Goal: Task Accomplishment & Management: Use online tool/utility

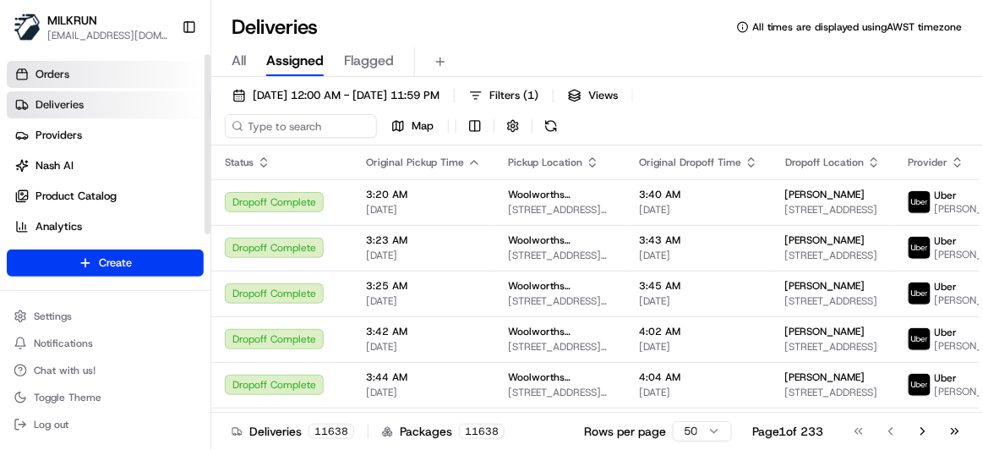
click at [99, 75] on link "Orders" at bounding box center [109, 74] width 204 height 27
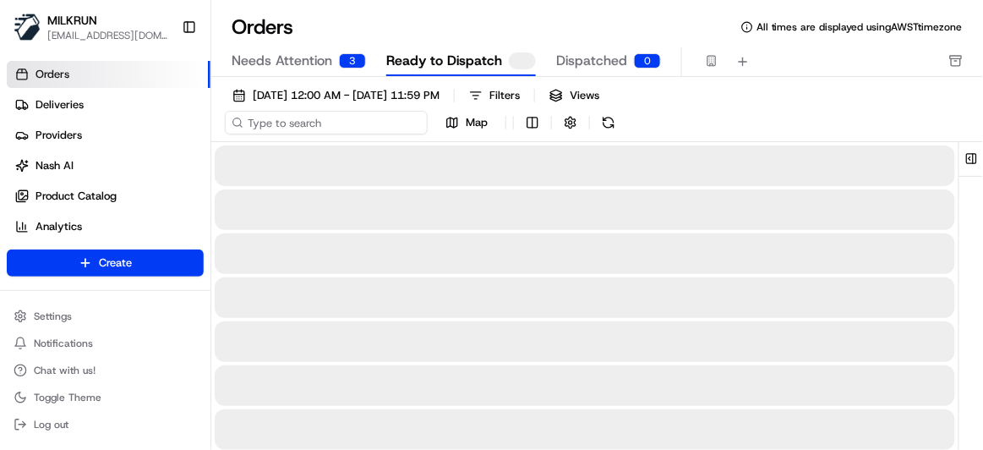
click at [319, 126] on input at bounding box center [326, 123] width 203 height 24
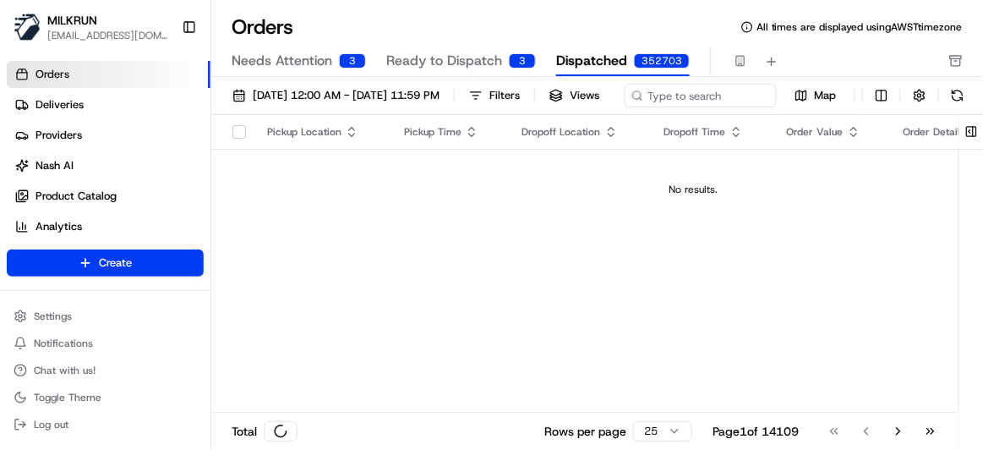
click at [572, 58] on span "Dispatched" at bounding box center [591, 61] width 71 height 20
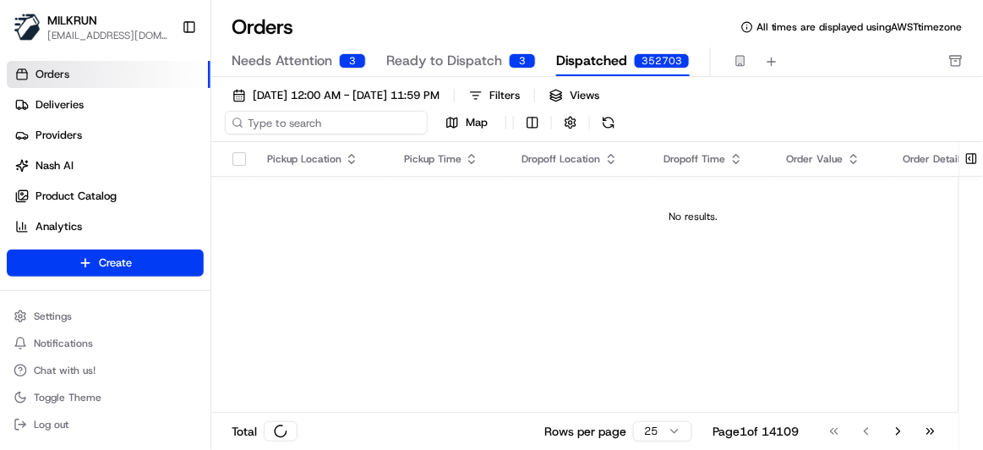
click at [337, 124] on input at bounding box center [326, 123] width 203 height 24
paste input "[PERSON_NAME]"
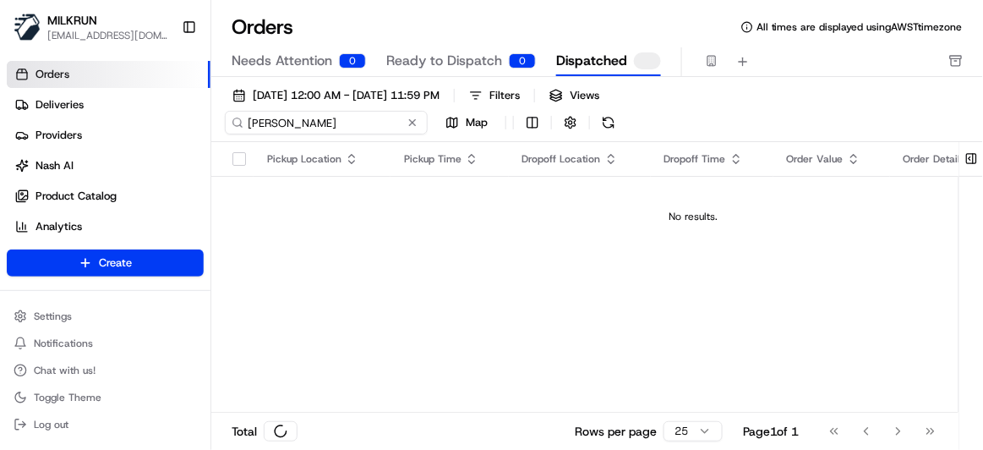
type input "[PERSON_NAME]"
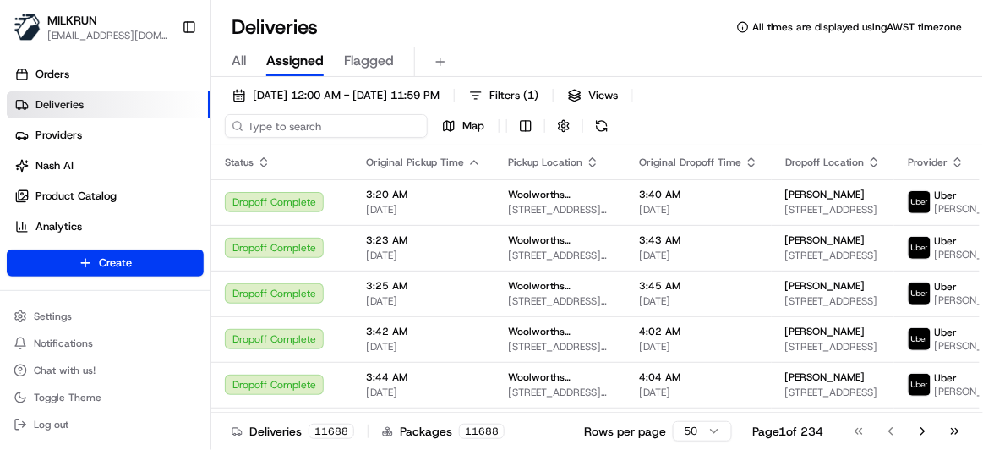
click at [303, 130] on input at bounding box center [326, 126] width 203 height 24
paste input "609fda70-3f66-44ae-8697-71cc5158bcb1"
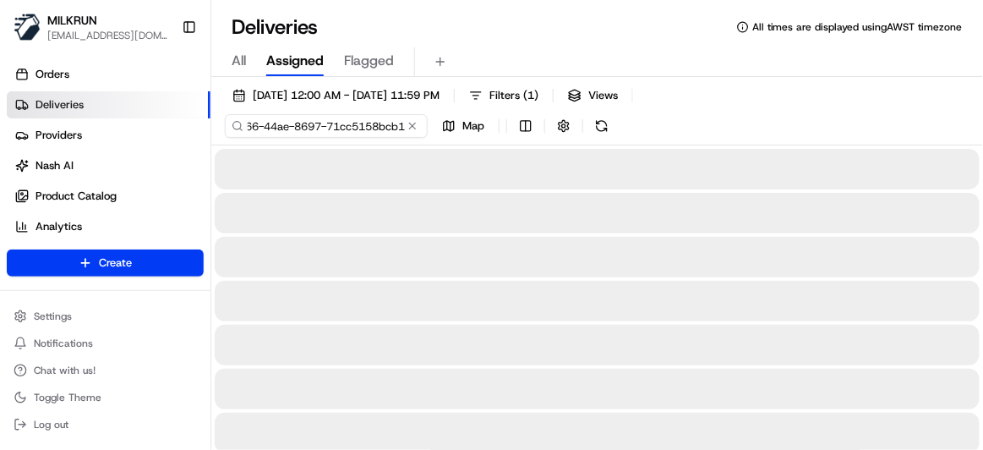
type input "609fda70-3f66-44ae-8697-71cc5158bcb1"
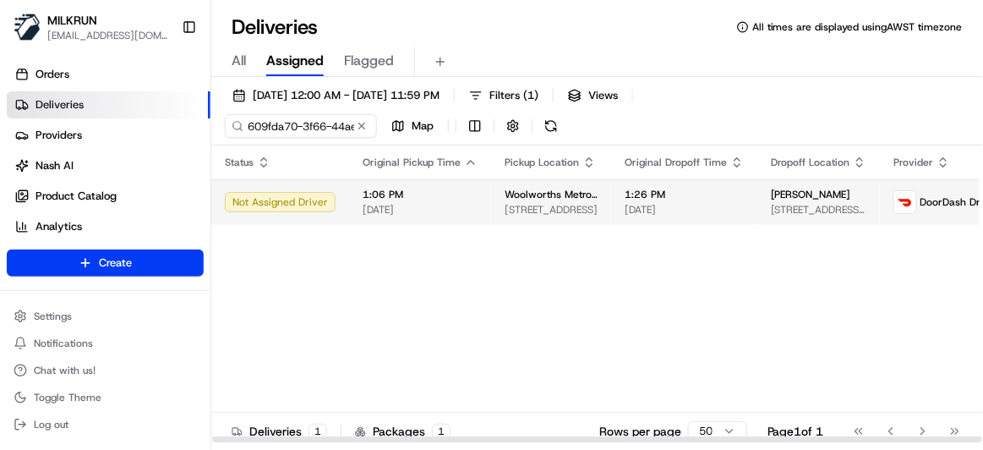
click at [457, 215] on span "[DATE]" at bounding box center [420, 210] width 115 height 14
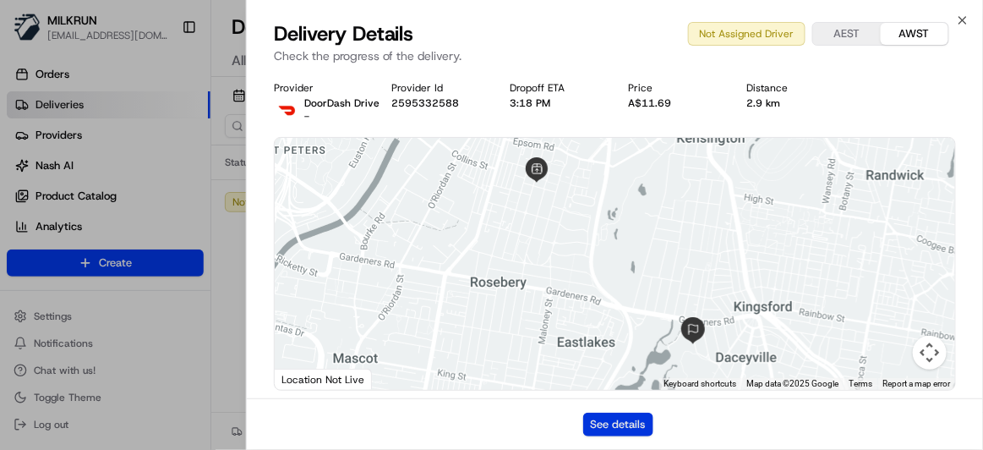
click at [611, 429] on button "See details" at bounding box center [618, 424] width 70 height 24
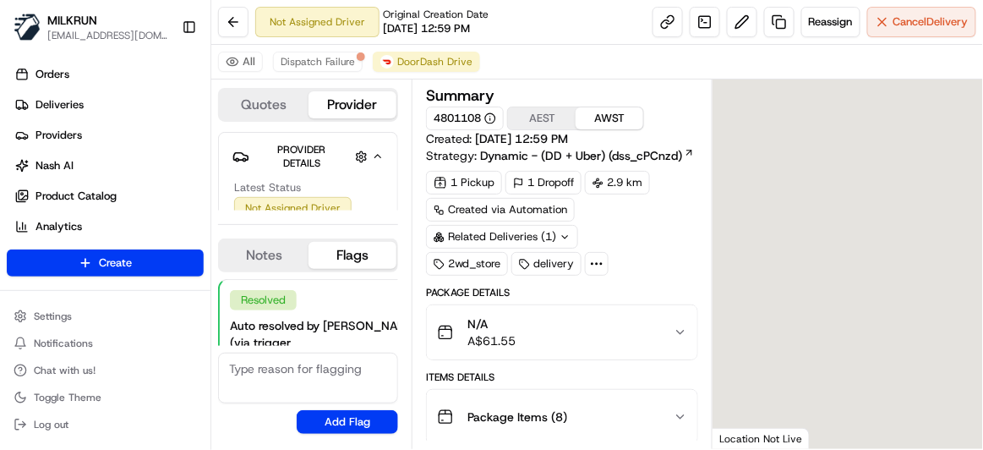
scroll to position [136, 0]
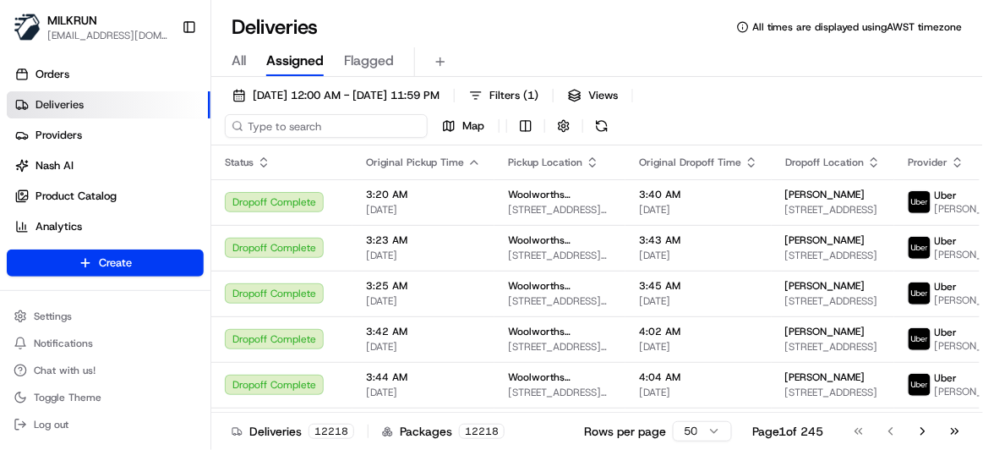
click at [331, 120] on input at bounding box center [326, 126] width 203 height 24
paste input "6df6bd56-9e00-4821-83ca-1ed0705b913a"
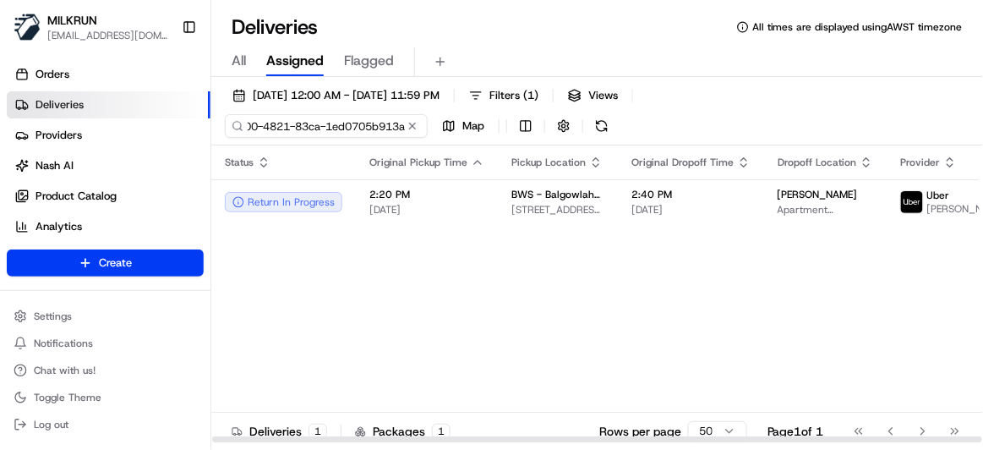
type input "6df6bd56-9e00-4821-83ca-1ed0705b913a"
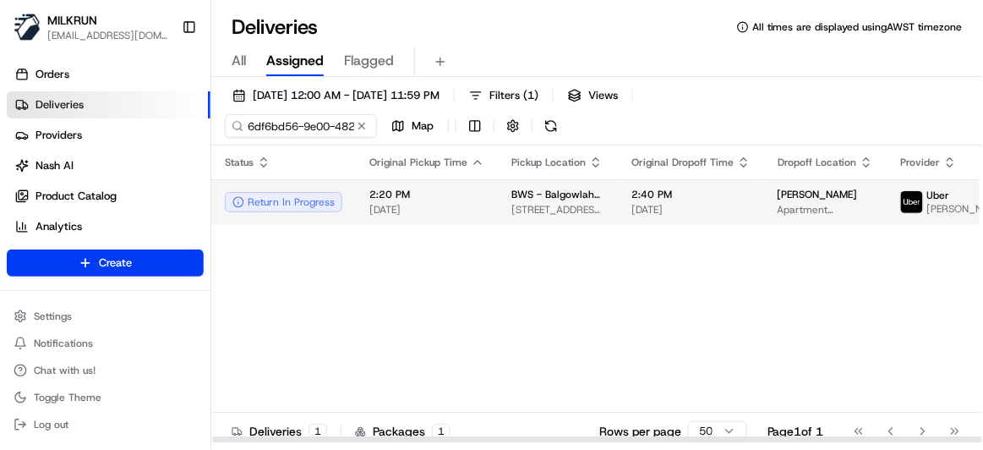
click at [511, 208] on span "[STREET_ADDRESS][PERSON_NAME]" at bounding box center [557, 210] width 93 height 14
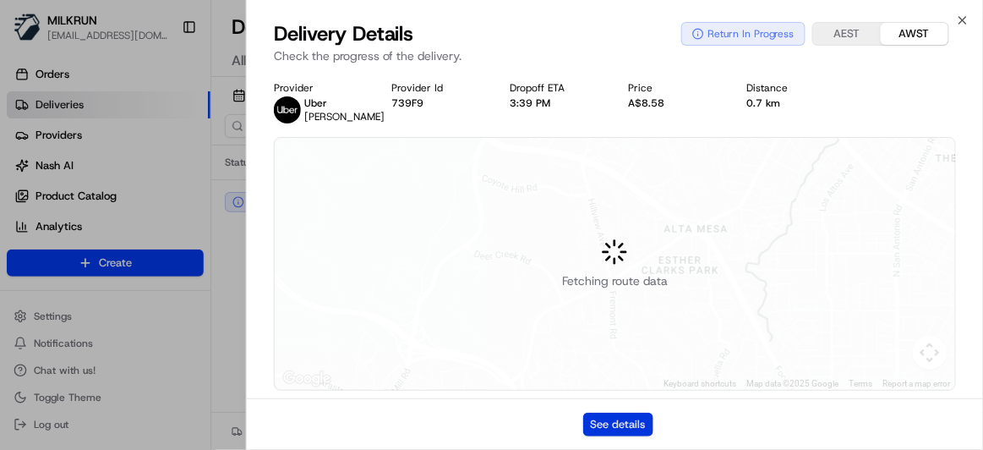
click at [609, 425] on button "See details" at bounding box center [618, 424] width 70 height 24
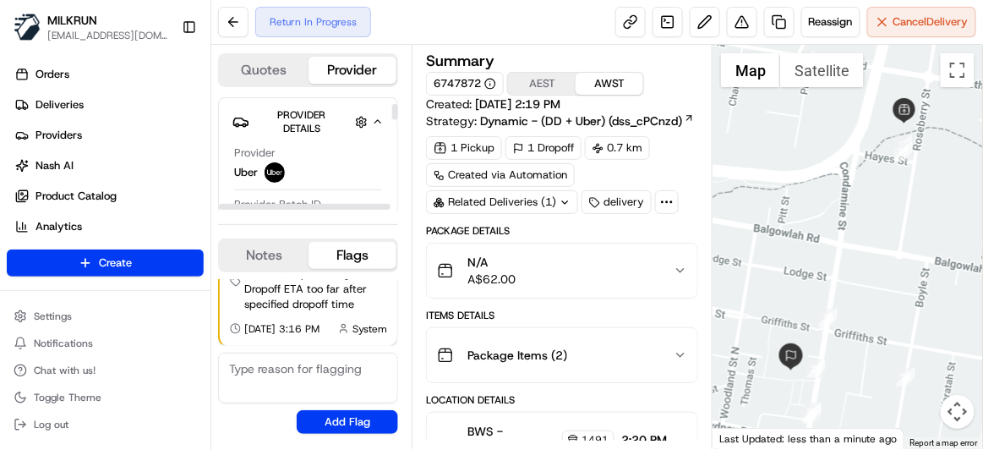
scroll to position [76, 0]
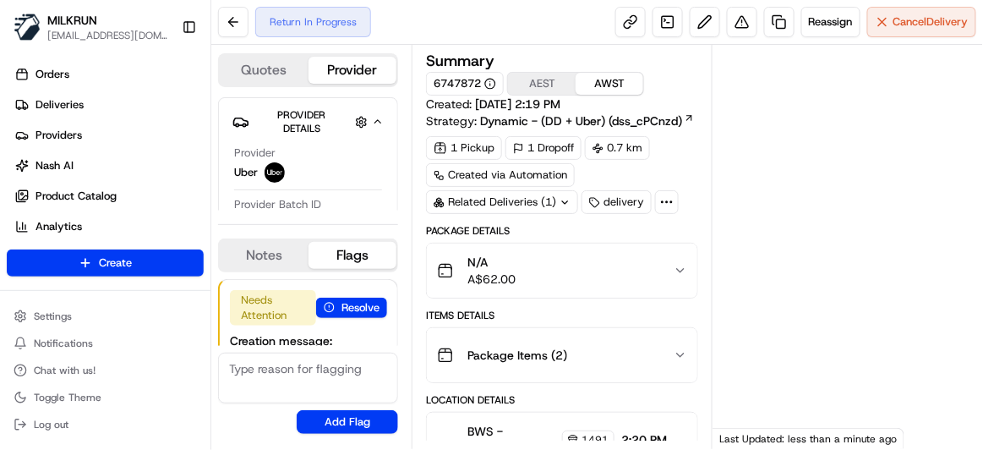
scroll to position [117, 0]
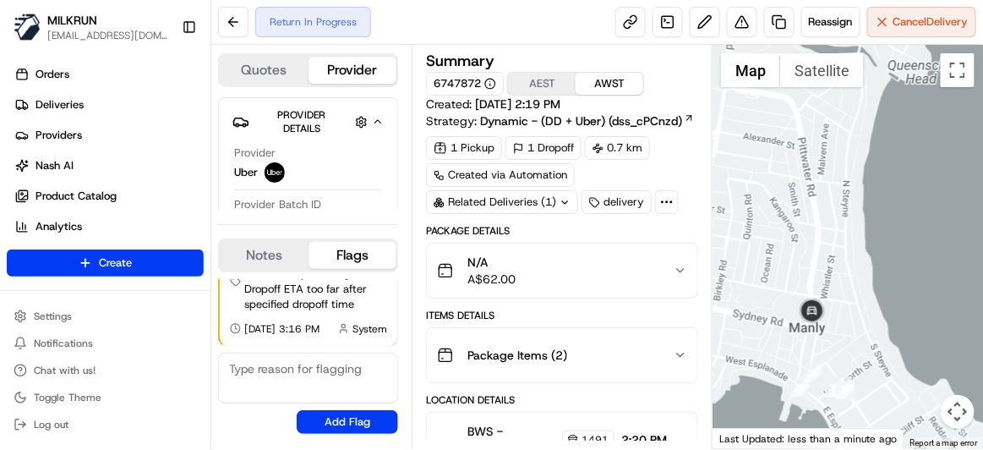
drag, startPoint x: 874, startPoint y: 358, endPoint x: 902, endPoint y: 386, distance: 40.0
click at [902, 386] on div at bounding box center [848, 247] width 270 height 404
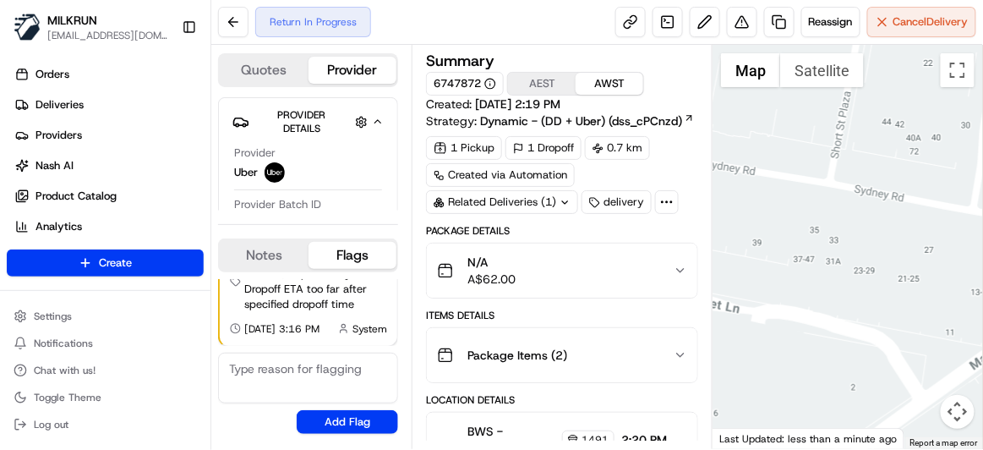
drag, startPoint x: 700, startPoint y: 233, endPoint x: 659, endPoint y: 202, distance: 51.2
click at [659, 202] on div "Quotes Provider Provider Details Hidden ( 2 ) Provider Uber Provider Batch ID b…" at bounding box center [597, 247] width 772 height 404
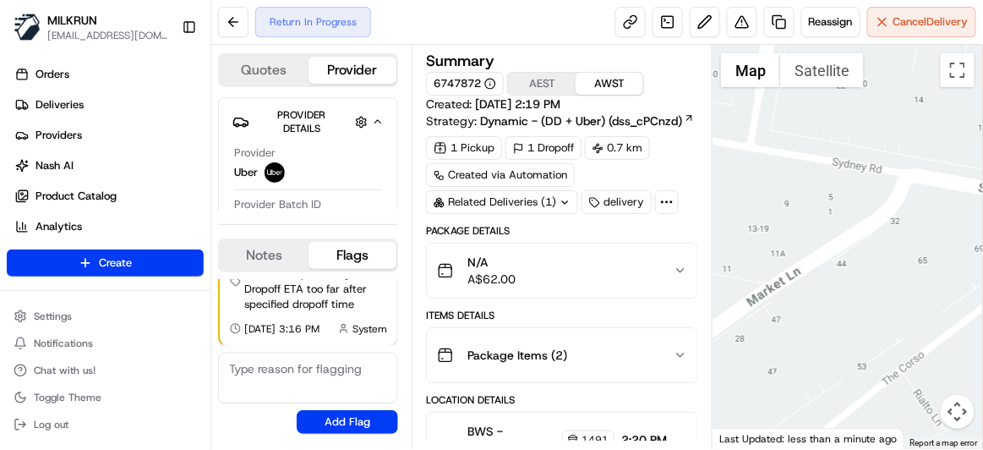
drag, startPoint x: 747, startPoint y: 266, endPoint x: 796, endPoint y: 282, distance: 51.6
click at [746, 266] on div at bounding box center [848, 247] width 270 height 404
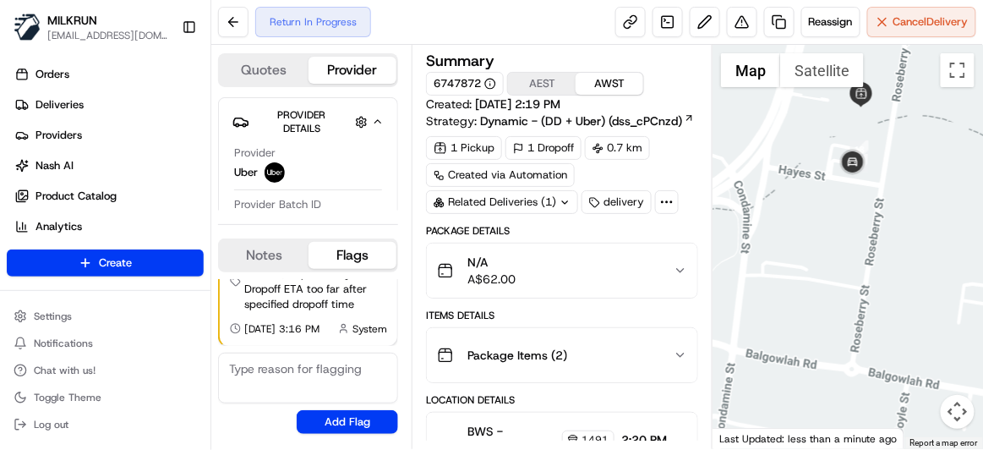
drag, startPoint x: 872, startPoint y: 115, endPoint x: 768, endPoint y: 304, distance: 216.0
click at [768, 304] on div at bounding box center [848, 247] width 270 height 404
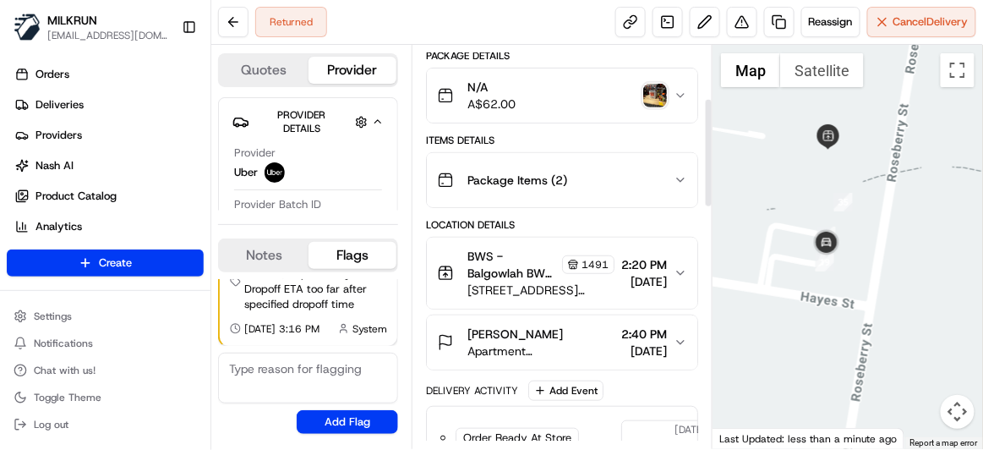
scroll to position [230, 0]
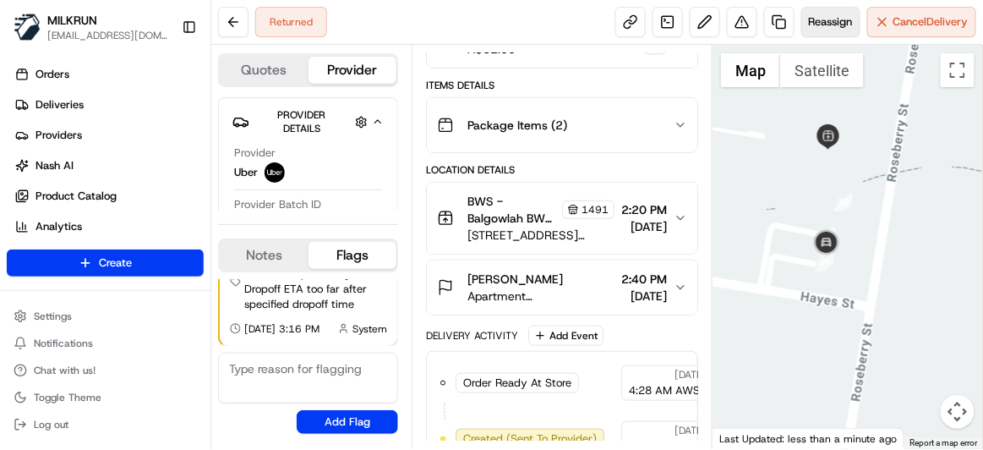
click at [816, 18] on span "Reassign" at bounding box center [831, 21] width 44 height 15
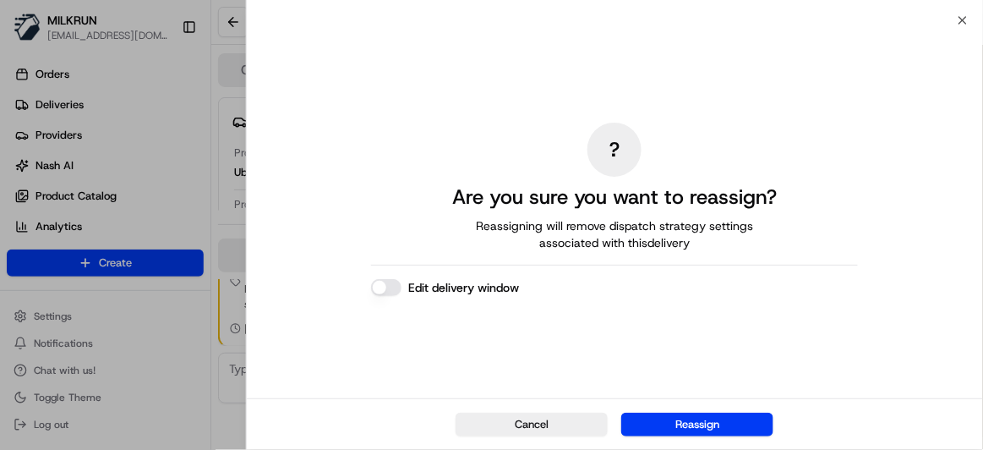
click at [733, 417] on button "Reassign" at bounding box center [697, 424] width 152 height 24
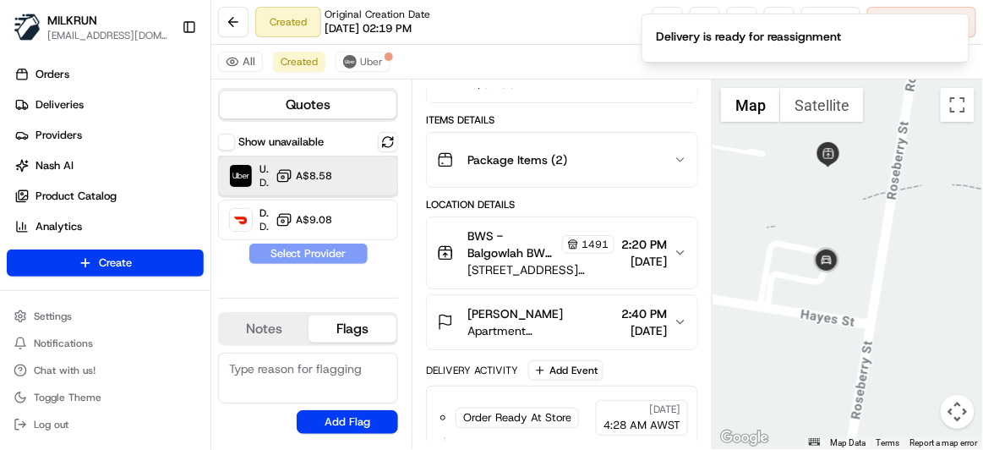
click at [332, 177] on div "Uber Dropoff ETA 28 minutes A$8.58" at bounding box center [308, 176] width 180 height 41
click at [324, 247] on button "Assign Provider" at bounding box center [308, 253] width 120 height 20
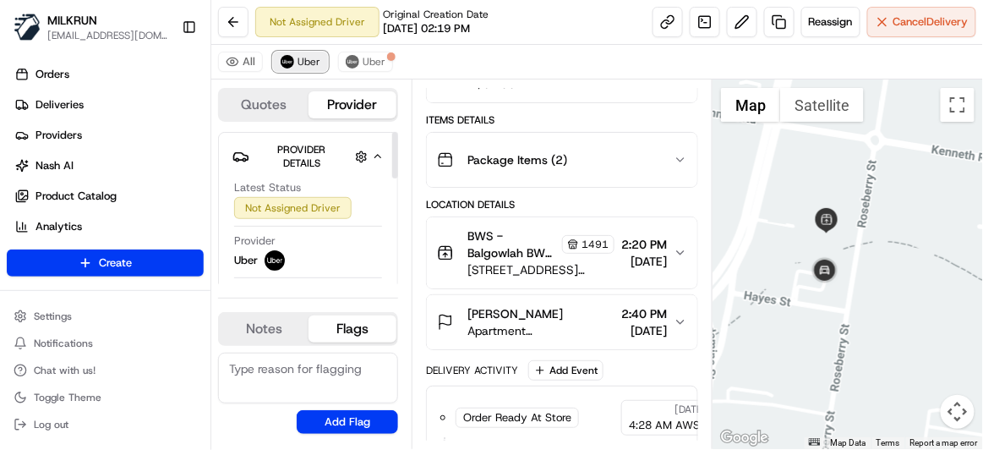
click at [294, 69] on button "Uber" at bounding box center [300, 62] width 55 height 20
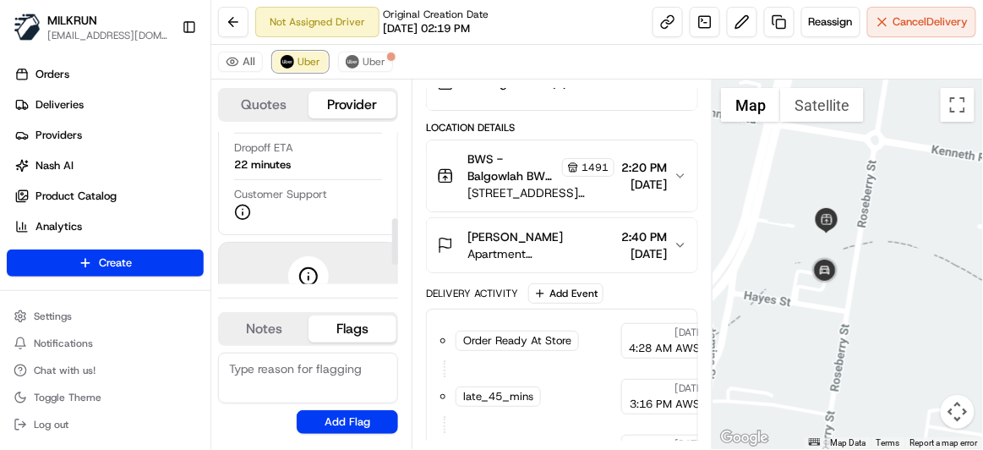
scroll to position [118, 0]
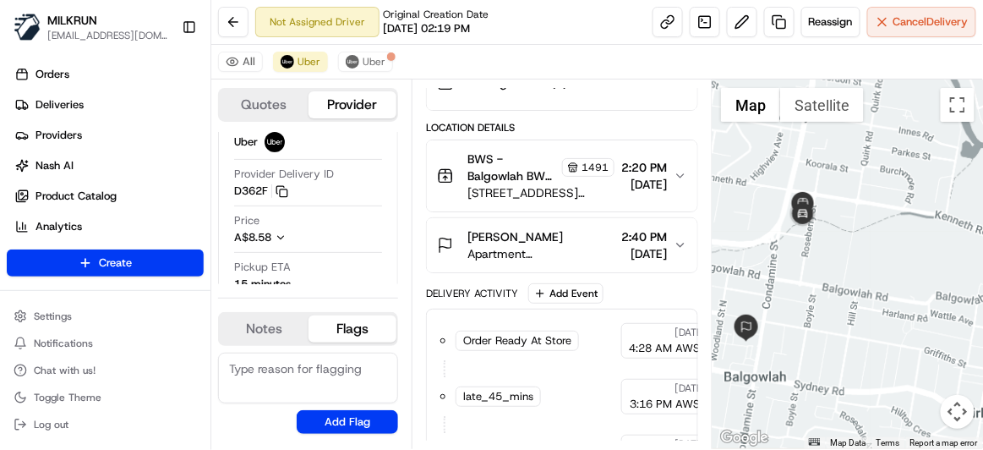
drag, startPoint x: 791, startPoint y: 302, endPoint x: 824, endPoint y: 252, distance: 59.8
click at [824, 252] on div at bounding box center [848, 263] width 270 height 369
